Goal: Information Seeking & Learning: Find specific fact

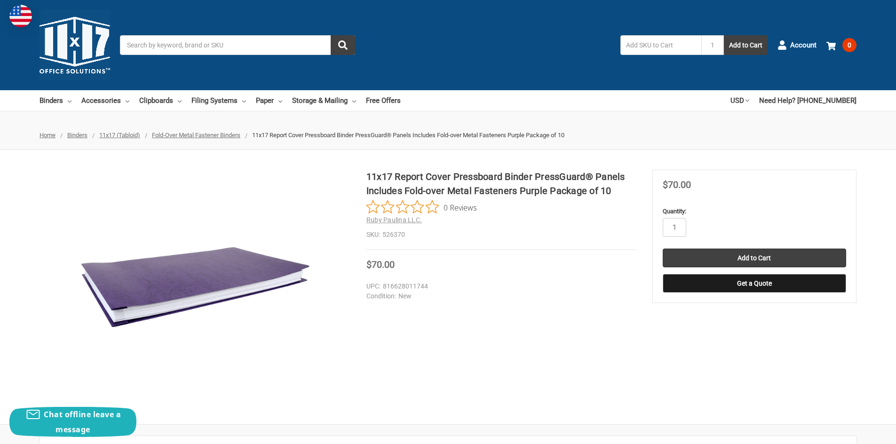
click at [394, 234] on dd "526370" at bounding box center [501, 235] width 270 height 10
copy dd "526370"
click at [483, 278] on section "11x17 Report Cover Pressboard Binder PressGuard® Panels Includes Fold-over Meta…" at bounding box center [509, 226] width 286 height 112
